Goal: Information Seeking & Learning: Check status

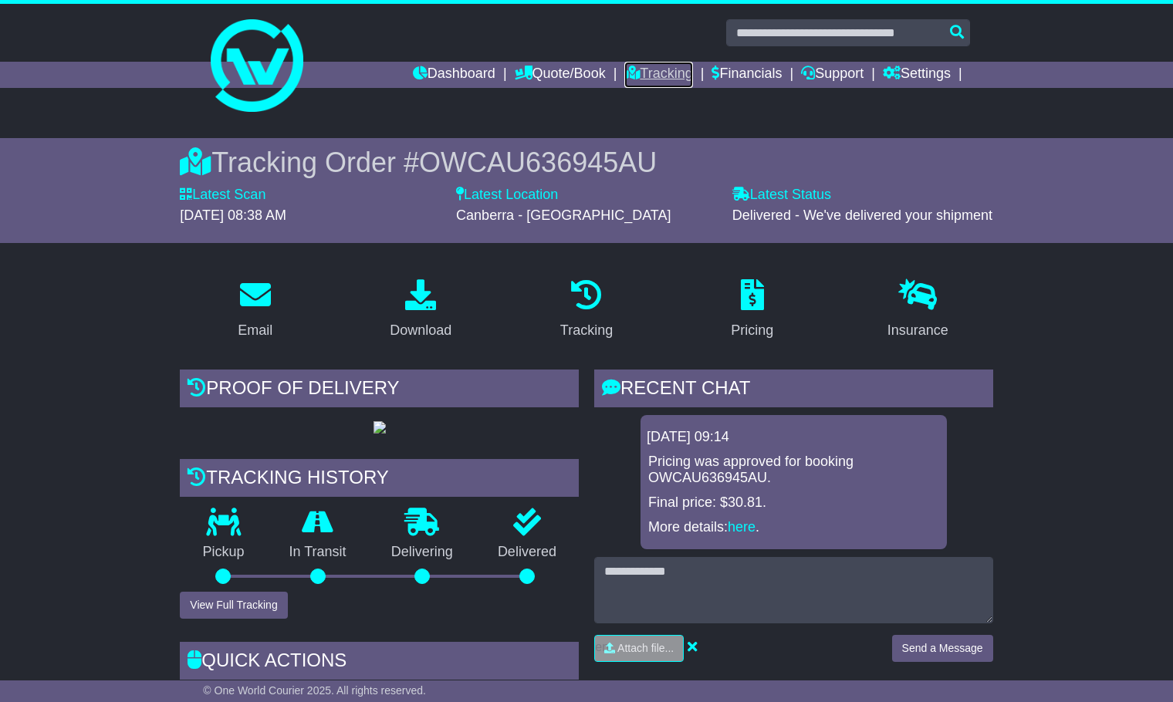
click at [646, 76] on link "Tracking" at bounding box center [658, 75] width 68 height 26
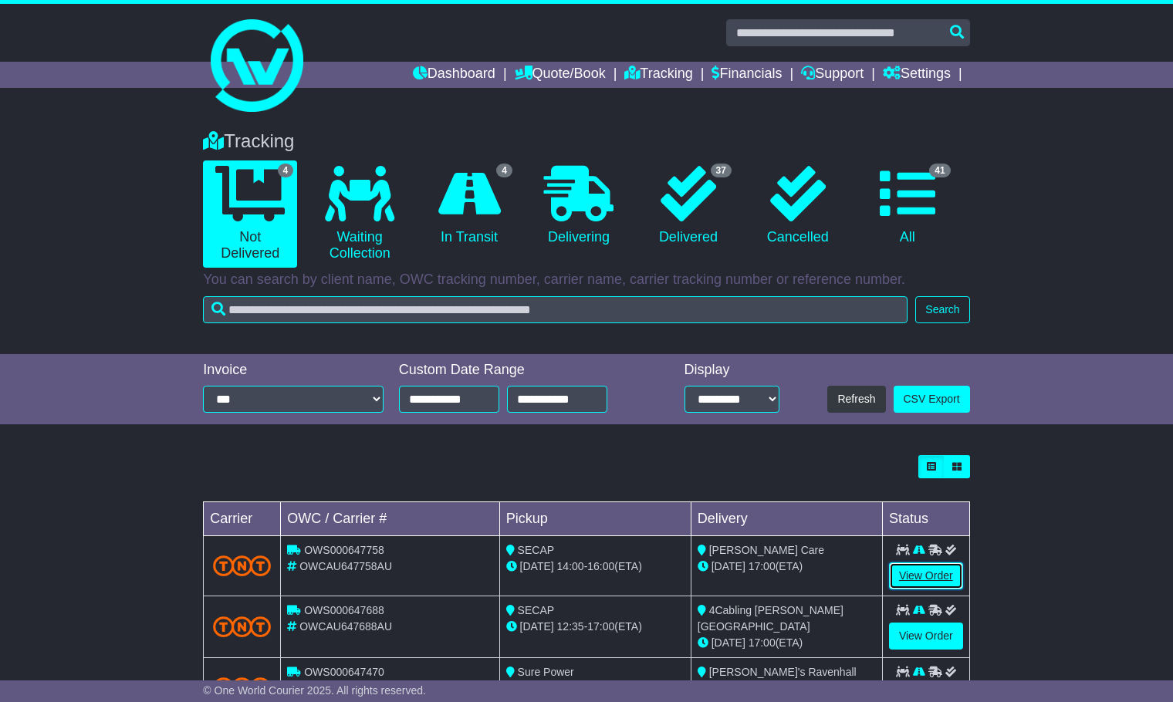
click at [934, 576] on link "View Order" at bounding box center [926, 575] width 74 height 27
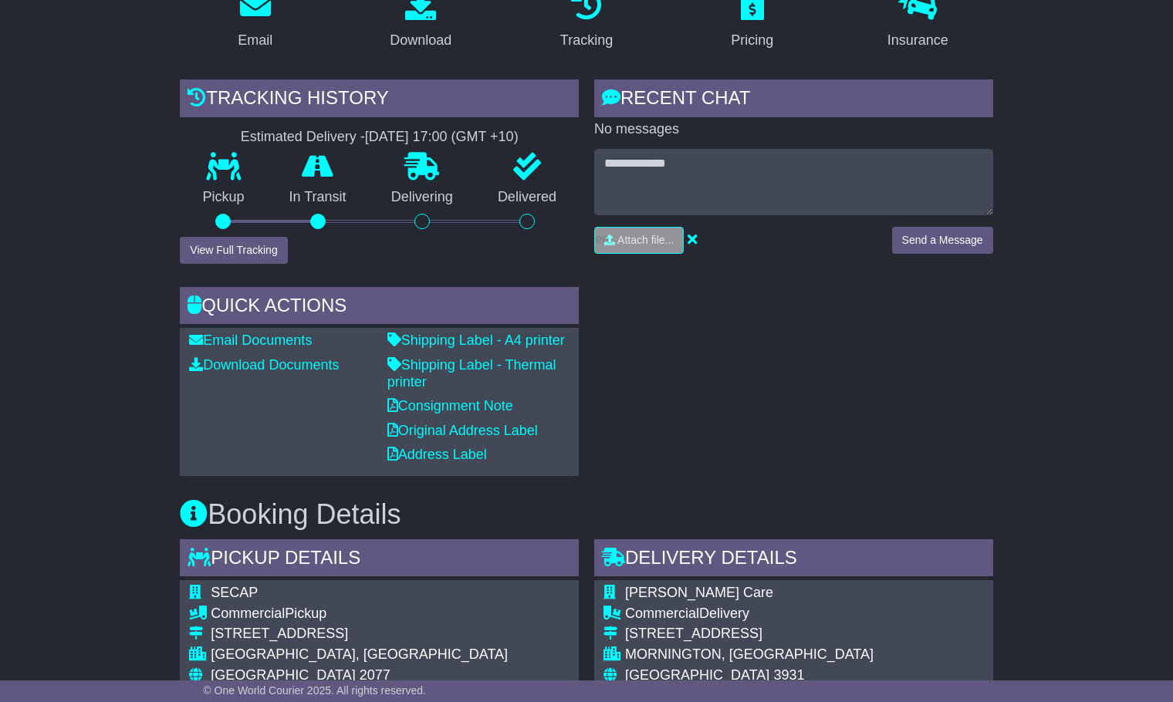
scroll to position [292, 0]
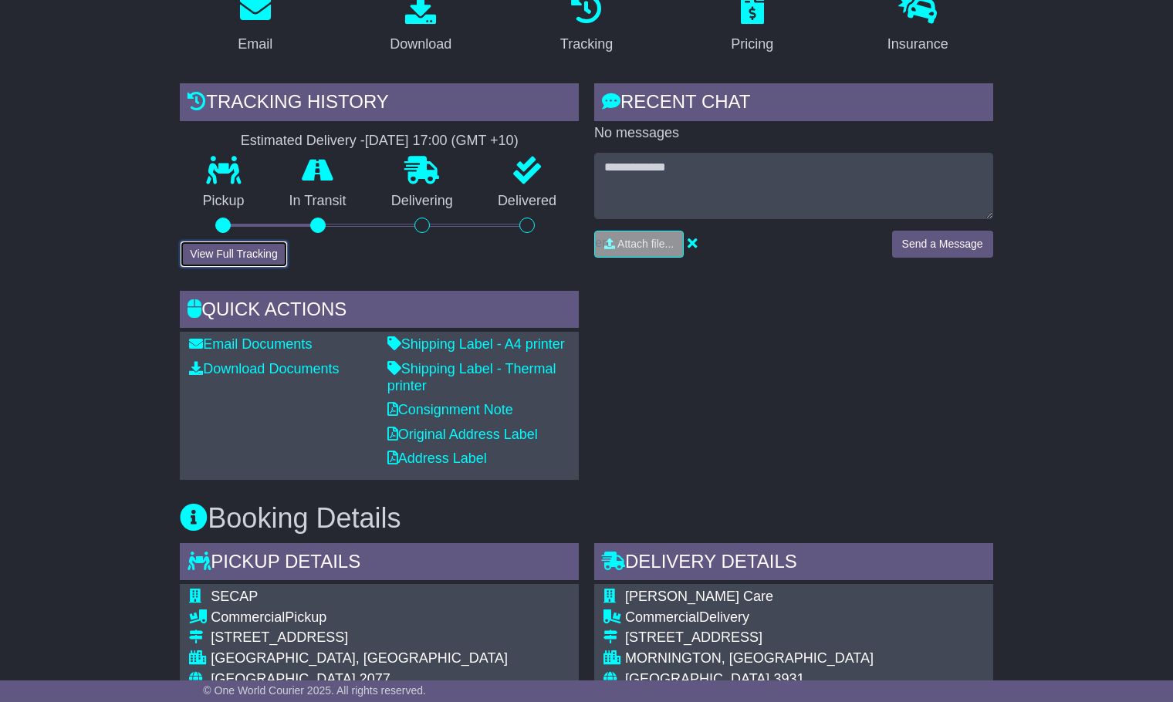
click at [225, 242] on button "View Full Tracking" at bounding box center [233, 254] width 107 height 27
